Goal: Answer question/provide support

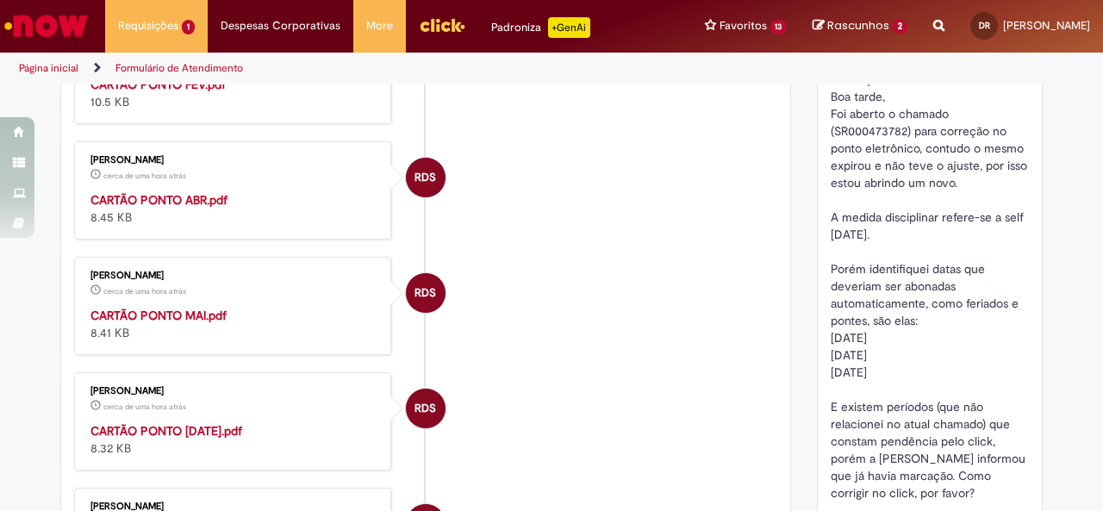
scroll to position [689, 0]
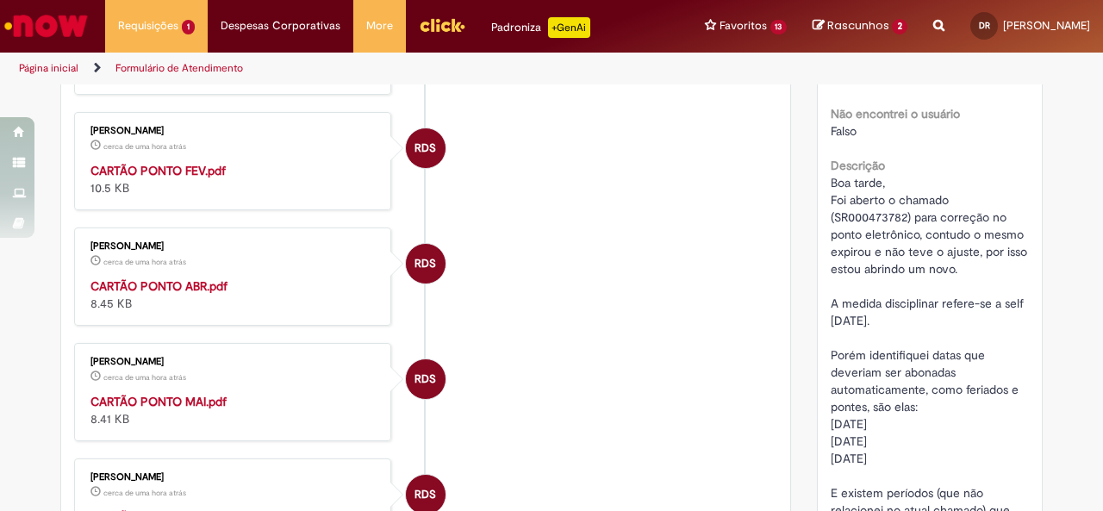
drag, startPoint x: 185, startPoint y: 288, endPoint x: 60, endPoint y: 274, distance: 125.7
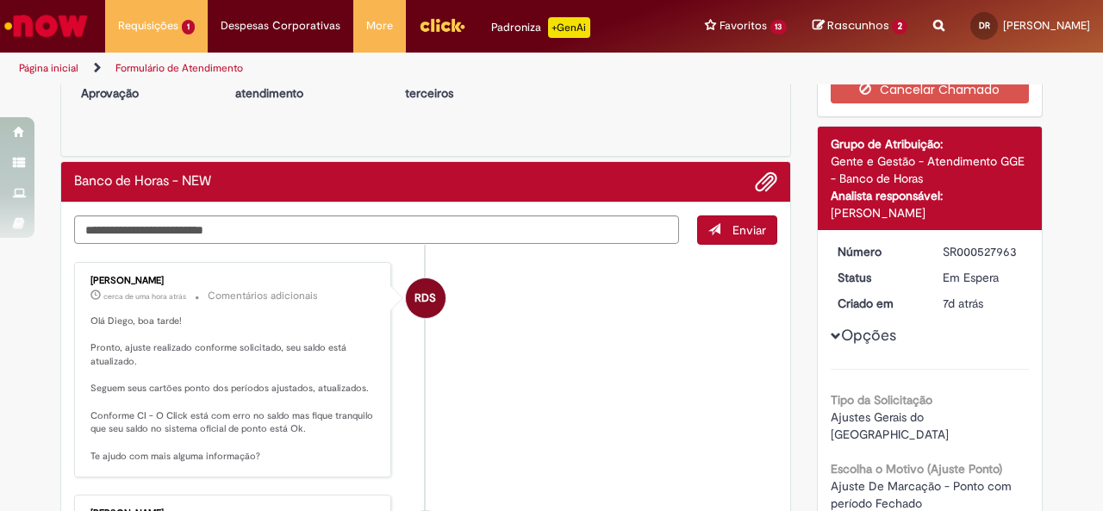
scroll to position [86, 0]
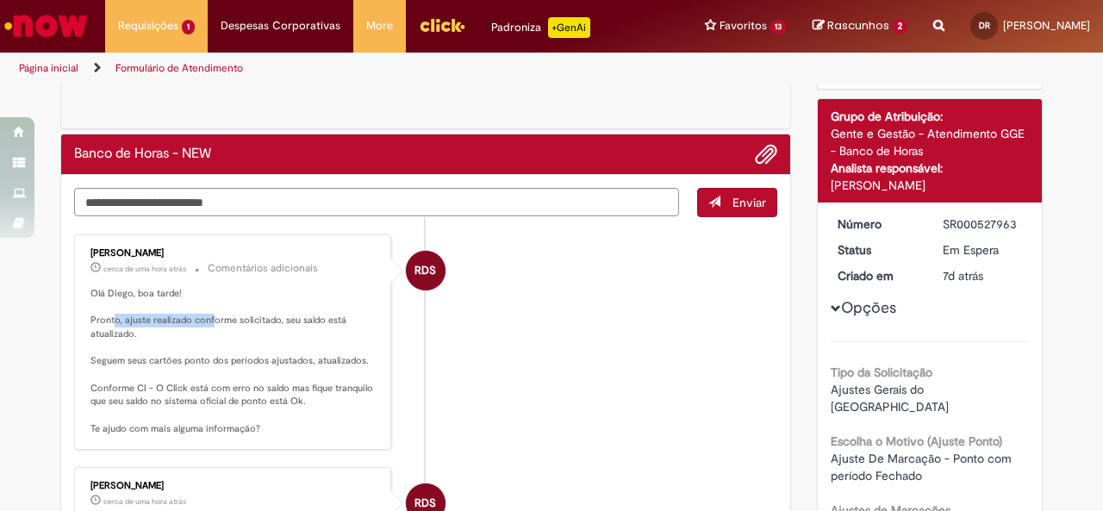
drag, startPoint x: 118, startPoint y: 317, endPoint x: 329, endPoint y: 324, distance: 211.2
click at [262, 319] on p "Olá Diego, boa tarde! Pronto, ajuste realizado conforme solicitado, seu saldo e…" at bounding box center [233, 361] width 287 height 149
drag, startPoint x: 128, startPoint y: 361, endPoint x: 234, endPoint y: 363, distance: 106.0
click at [229, 363] on p "Olá Diego, boa tarde! Pronto, ajuste realizado conforme solicitado, seu saldo e…" at bounding box center [233, 361] width 287 height 149
click at [284, 196] on textarea "Digite sua mensagem aqui..." at bounding box center [376, 202] width 605 height 28
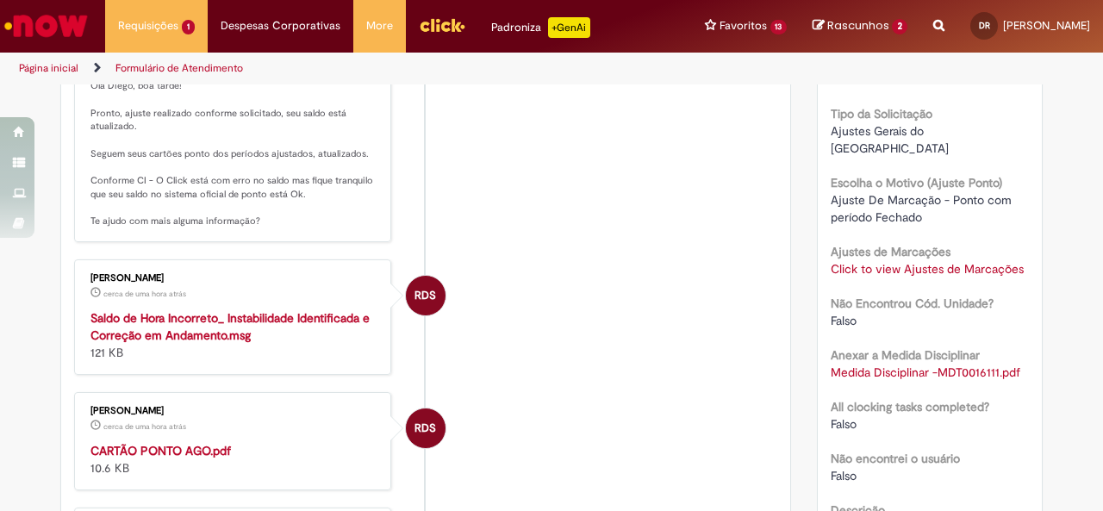
scroll to position [0, 0]
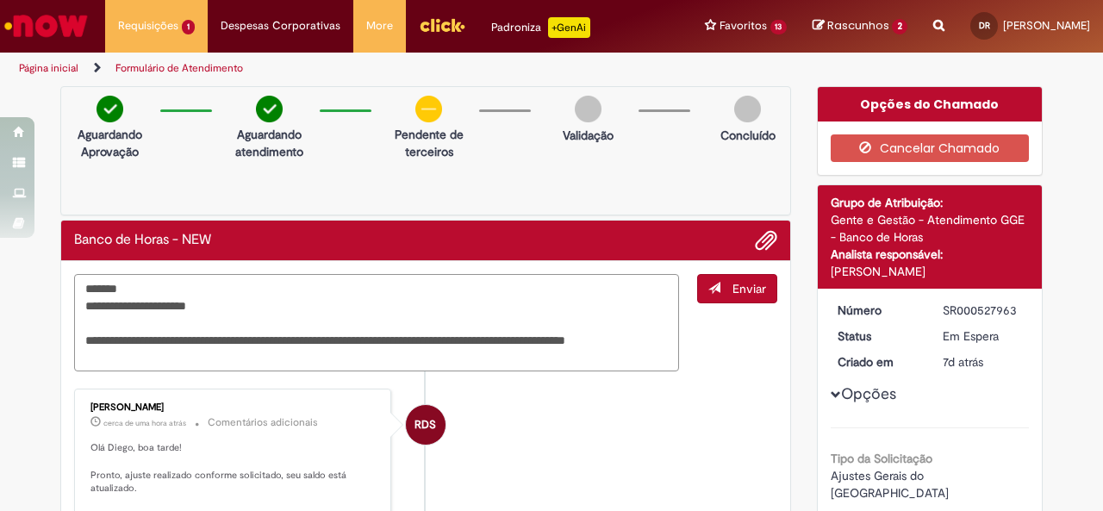
paste textarea "**********"
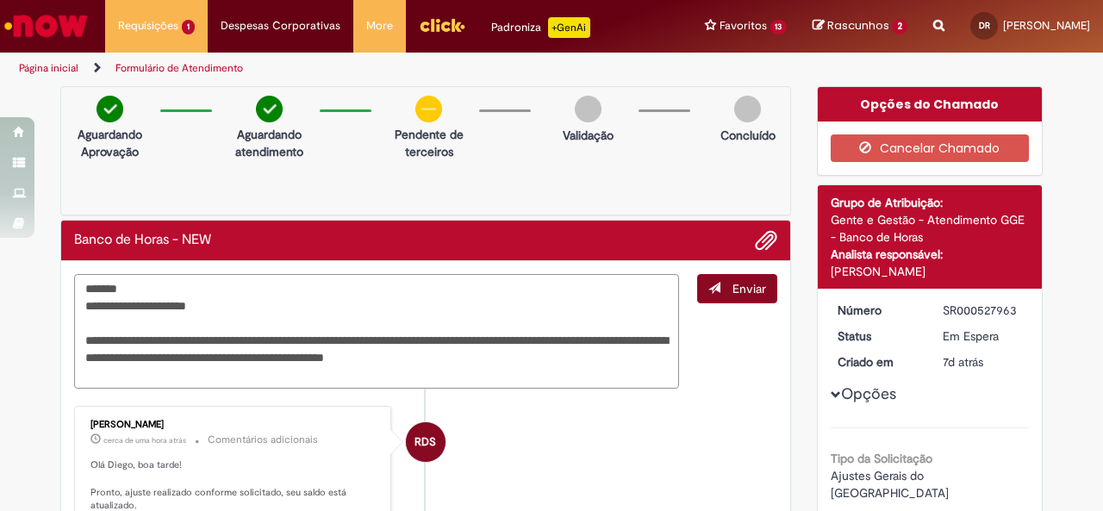
type textarea "**********"
click at [745, 293] on span "Enviar" at bounding box center [749, 289] width 34 height 16
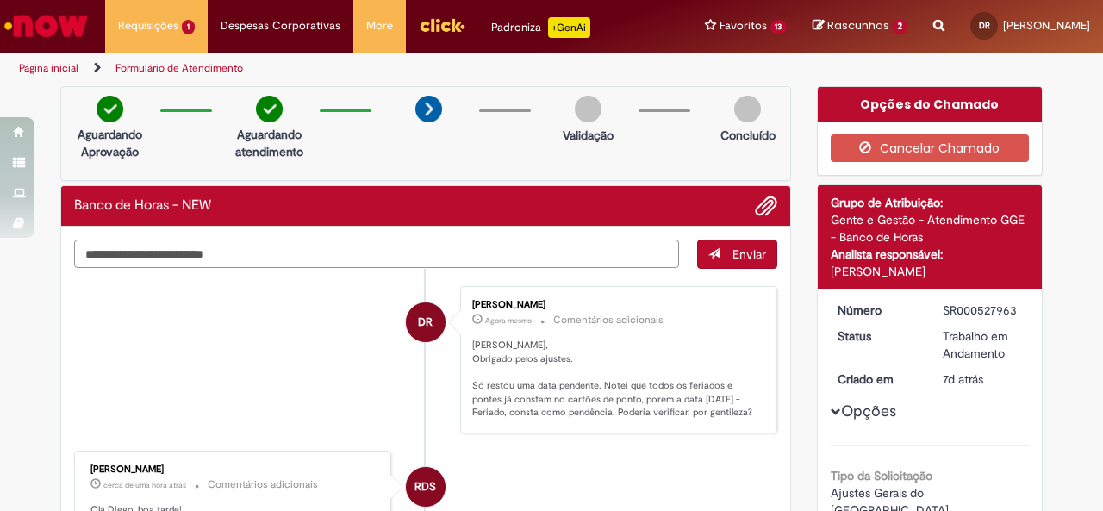
click at [292, 251] on textarea "Digite sua mensagem aqui..." at bounding box center [376, 254] width 605 height 28
drag, startPoint x: 740, startPoint y: 209, endPoint x: 757, endPoint y: 206, distance: 16.6
click at [743, 209] on li at bounding box center [759, 206] width 35 height 22
click at [758, 205] on span "Adicionar anexos" at bounding box center [766, 206] width 21 height 21
